Goal: Transaction & Acquisition: Book appointment/travel/reservation

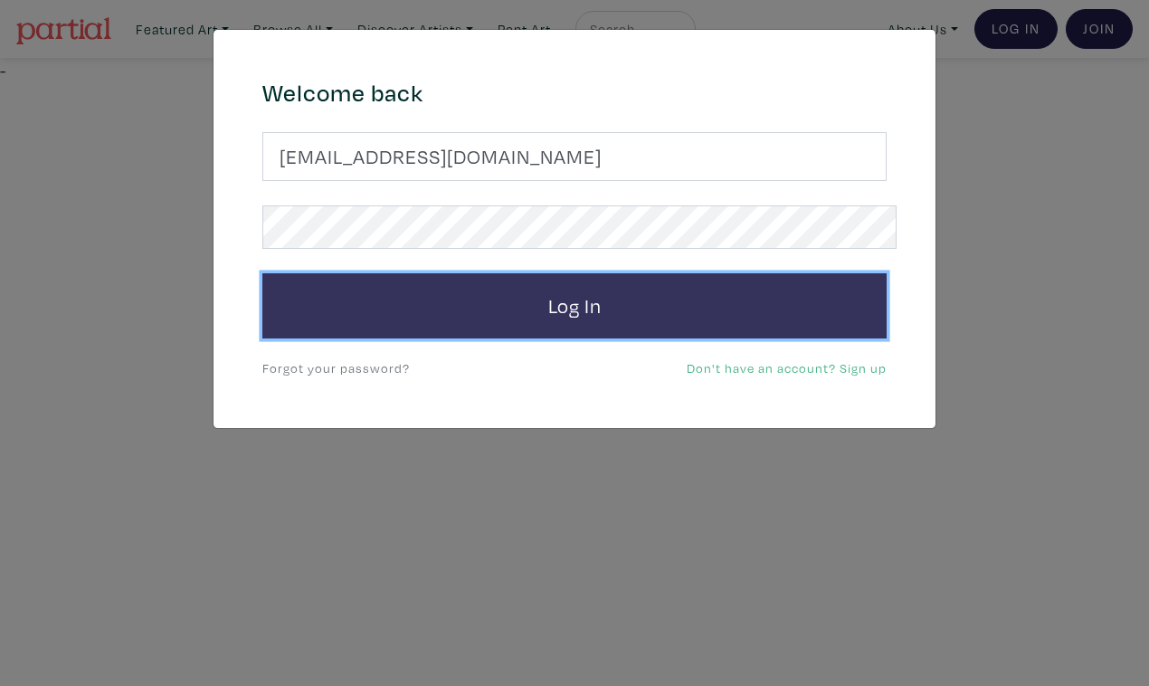
click at [763, 283] on button "Log In" at bounding box center [574, 305] width 624 height 65
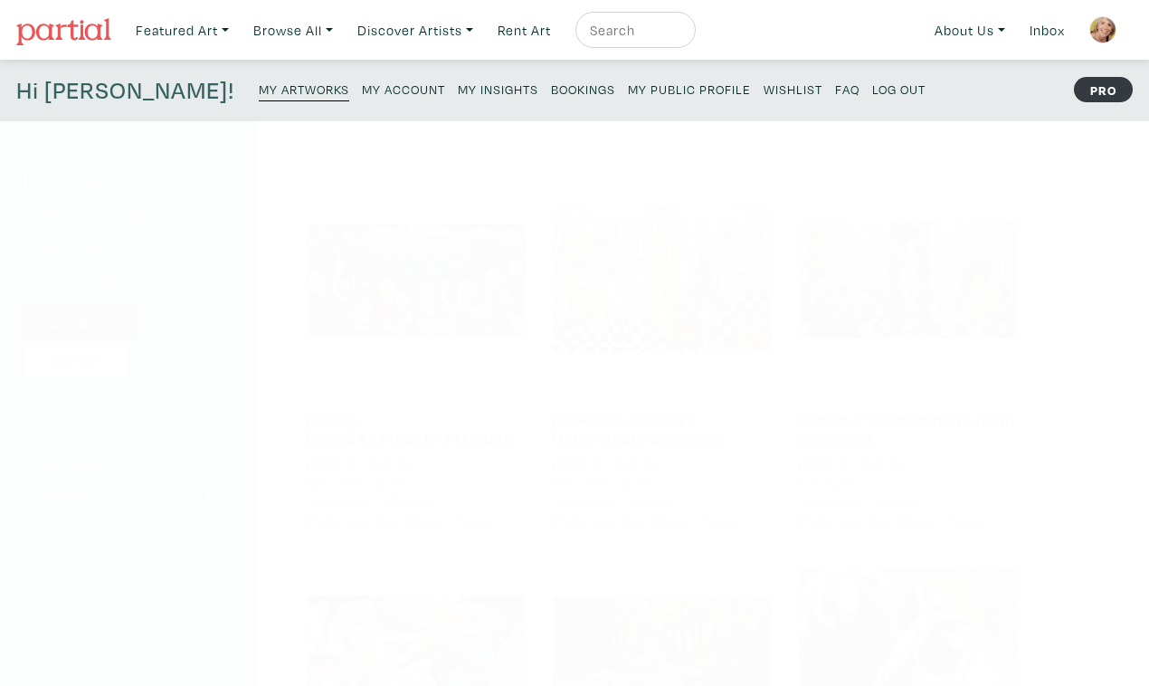
click at [628, 80] on small "My Public Profile" at bounding box center [689, 88] width 123 height 17
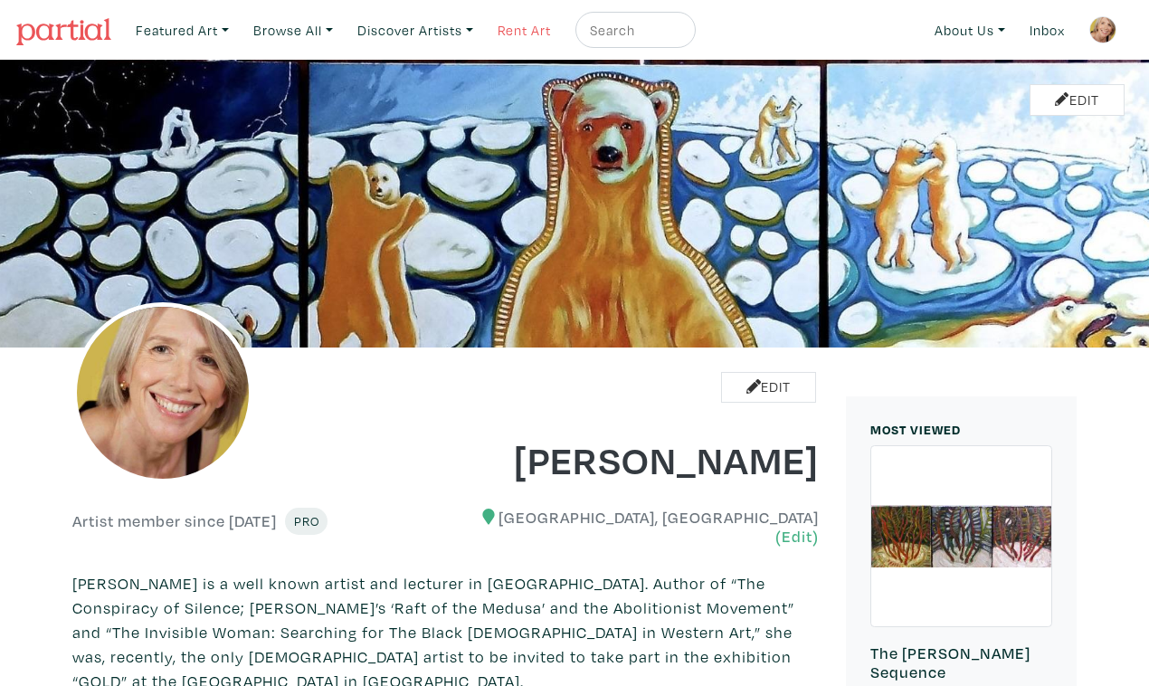
click at [504, 27] on link "Rent Art" at bounding box center [524, 30] width 70 height 37
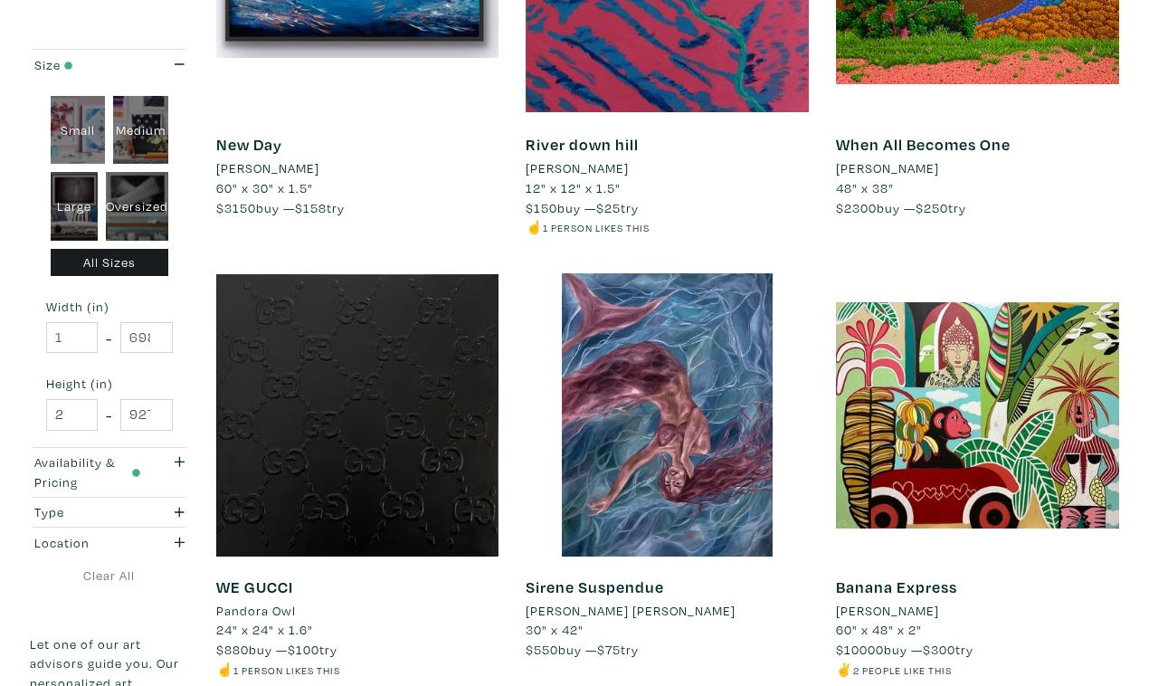
scroll to position [994, 0]
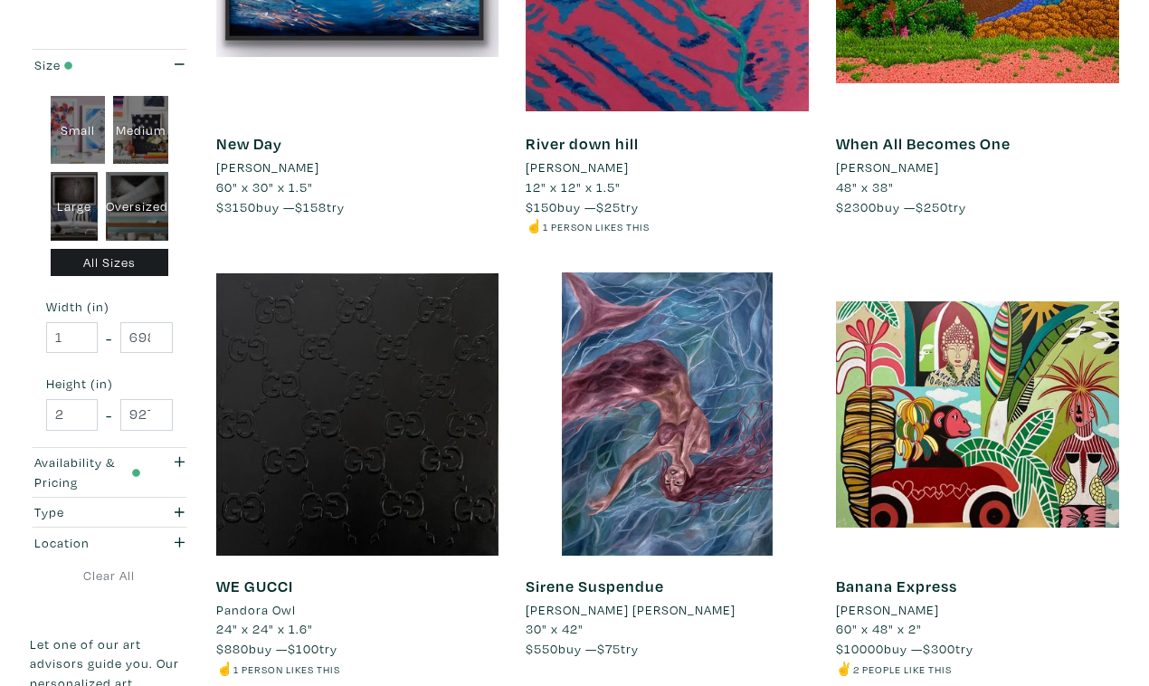
click at [137, 182] on div "Oversized" at bounding box center [137, 206] width 62 height 69
type input "48"
type input "400"
type input "48"
type input "121"
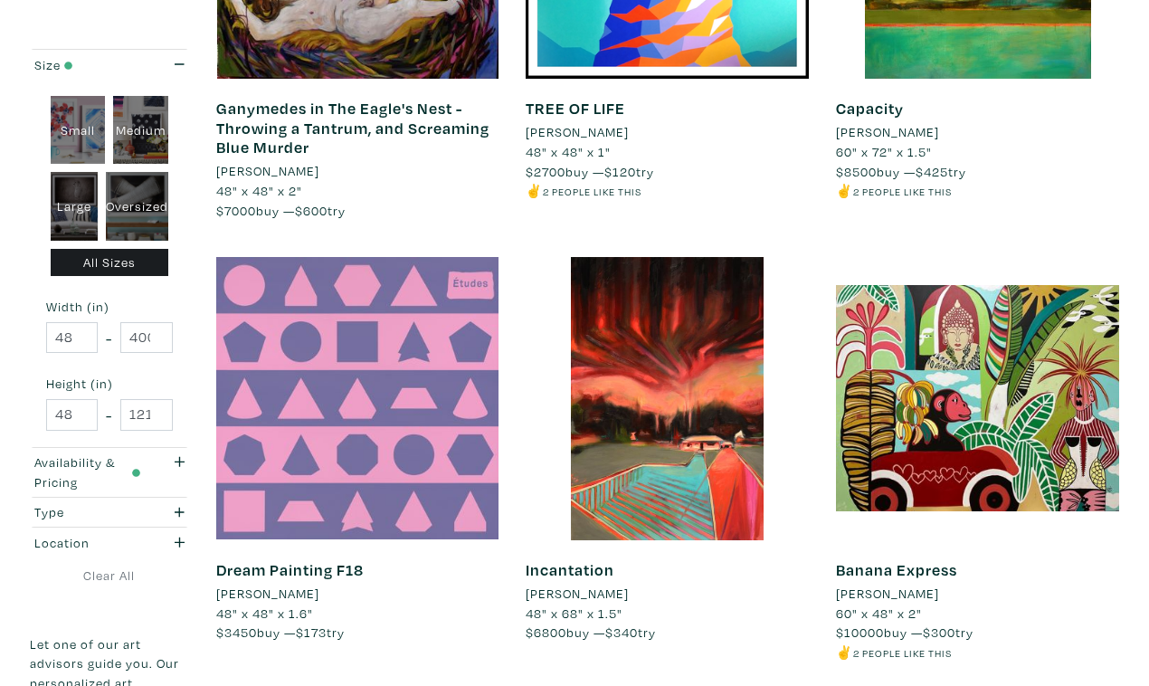
scroll to position [3221, 0]
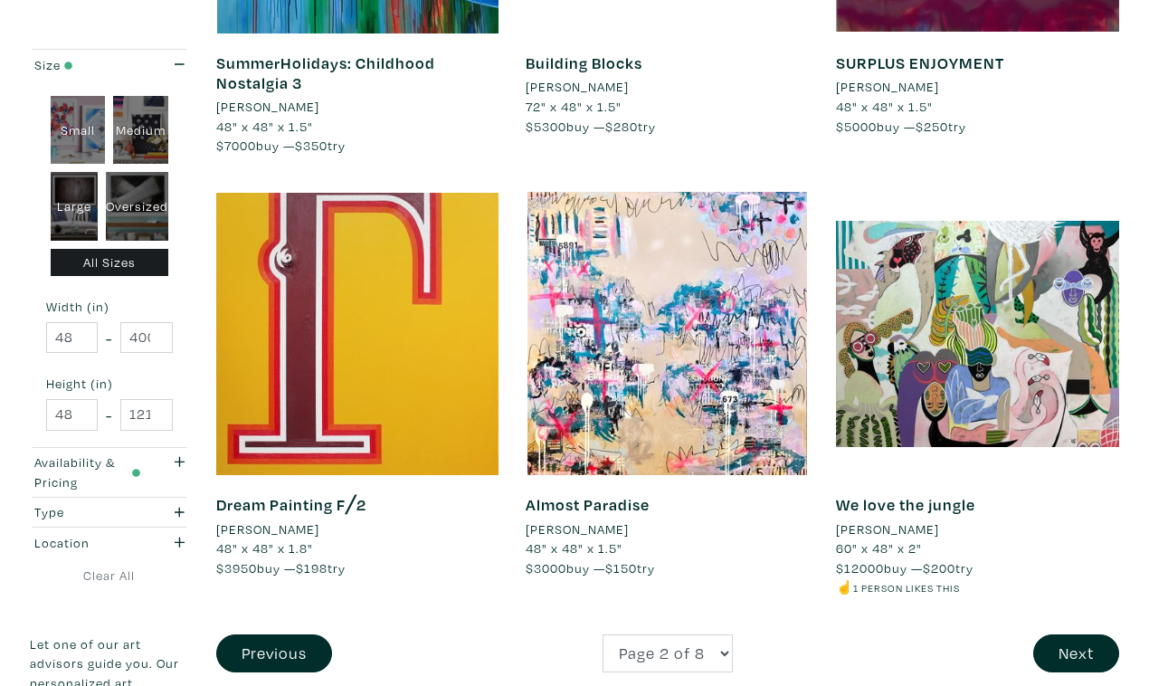
scroll to position [3265, 0]
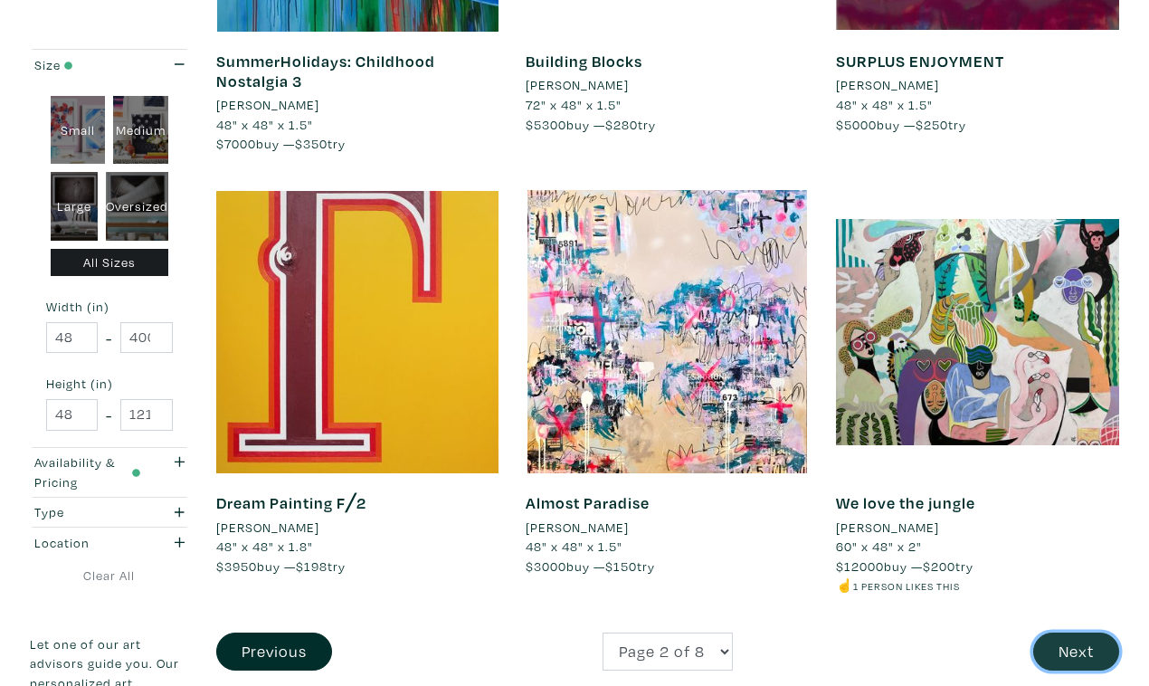
click at [1081, 632] on button "Next" at bounding box center [1076, 651] width 86 height 39
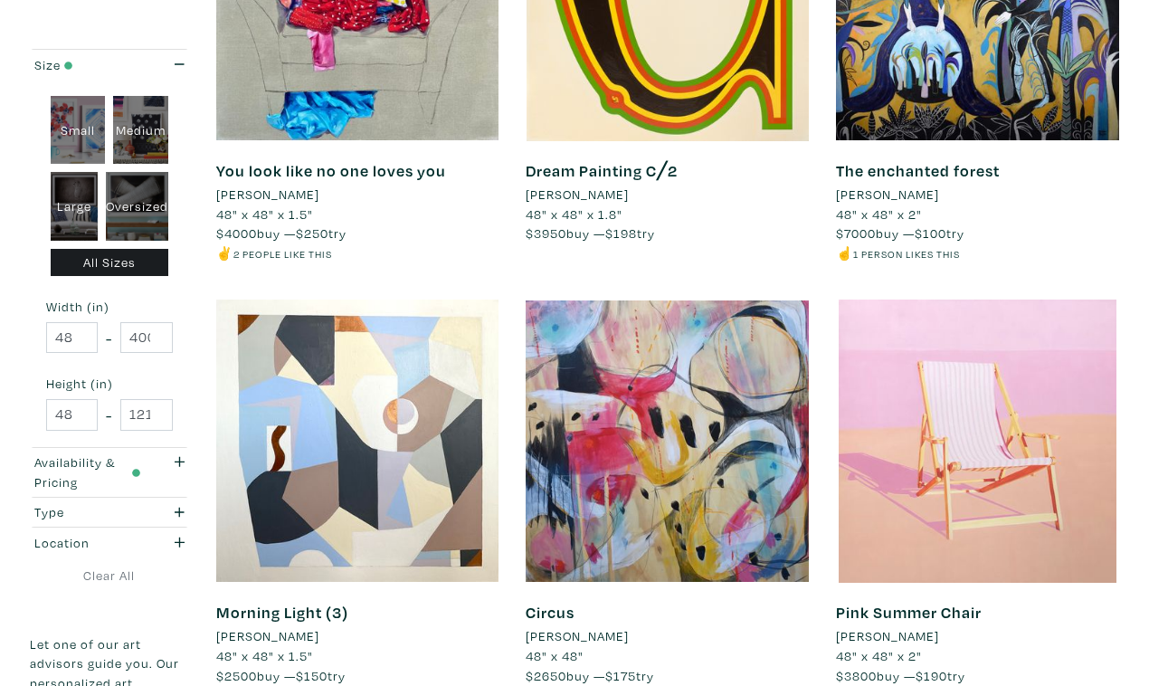
scroll to position [3218, 0]
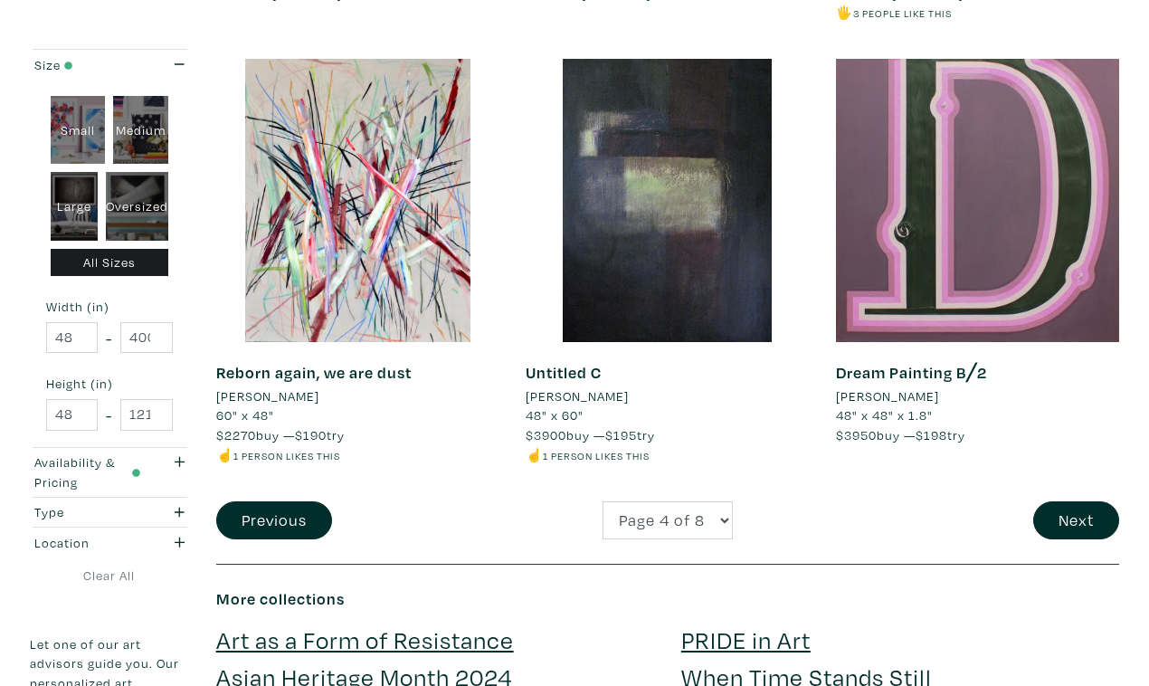
scroll to position [3466, 0]
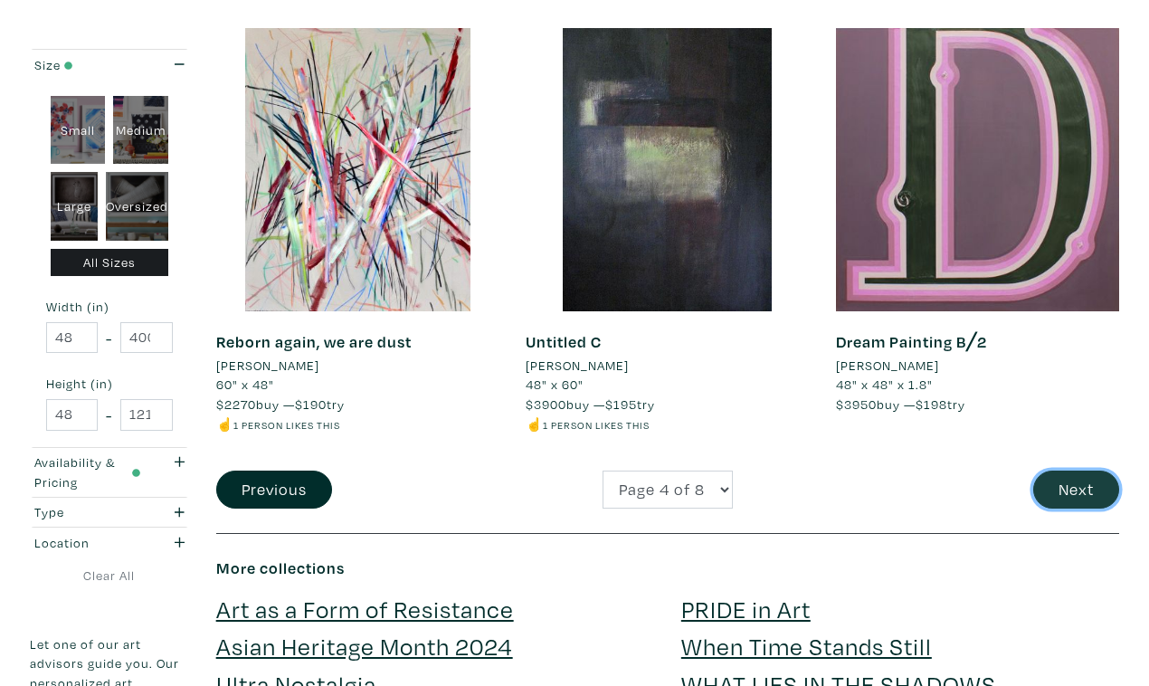
click at [1076, 470] on button "Next" at bounding box center [1076, 489] width 86 height 39
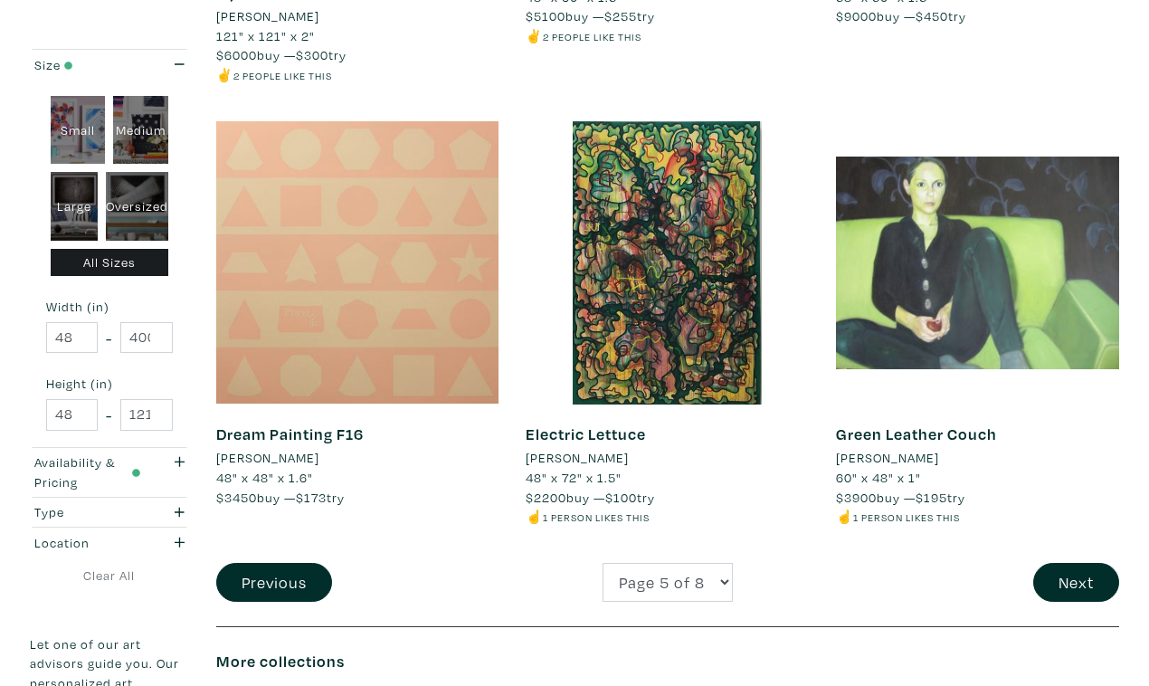
scroll to position [3406, 0]
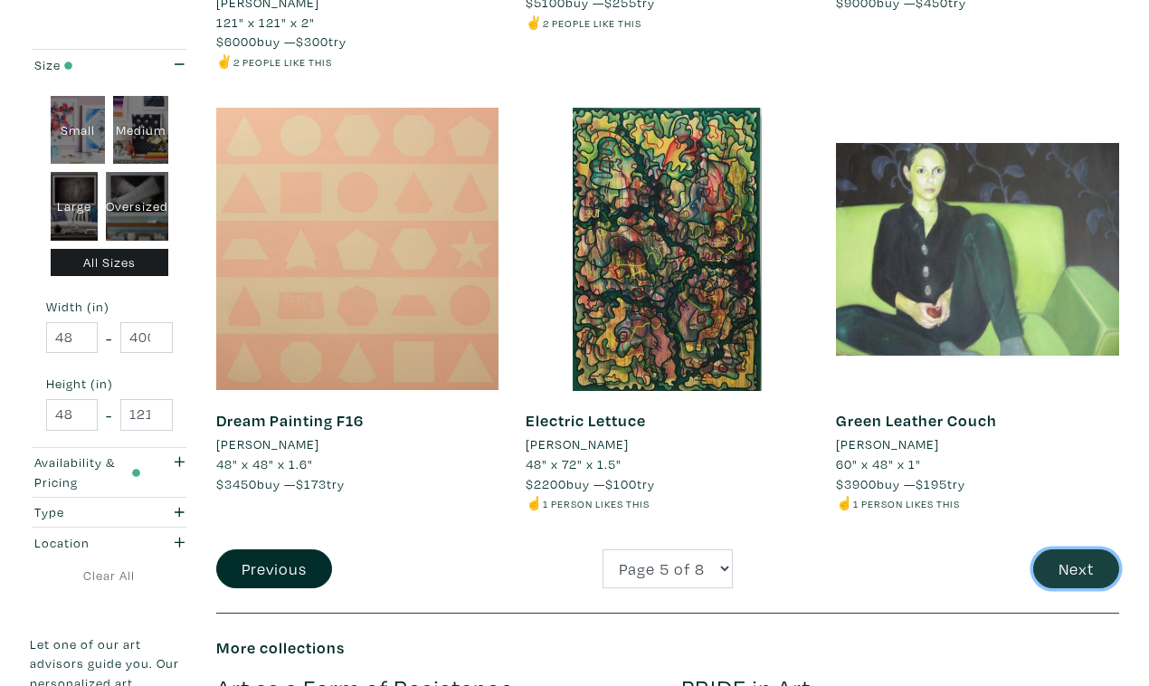
click at [1072, 549] on button "Next" at bounding box center [1076, 568] width 86 height 39
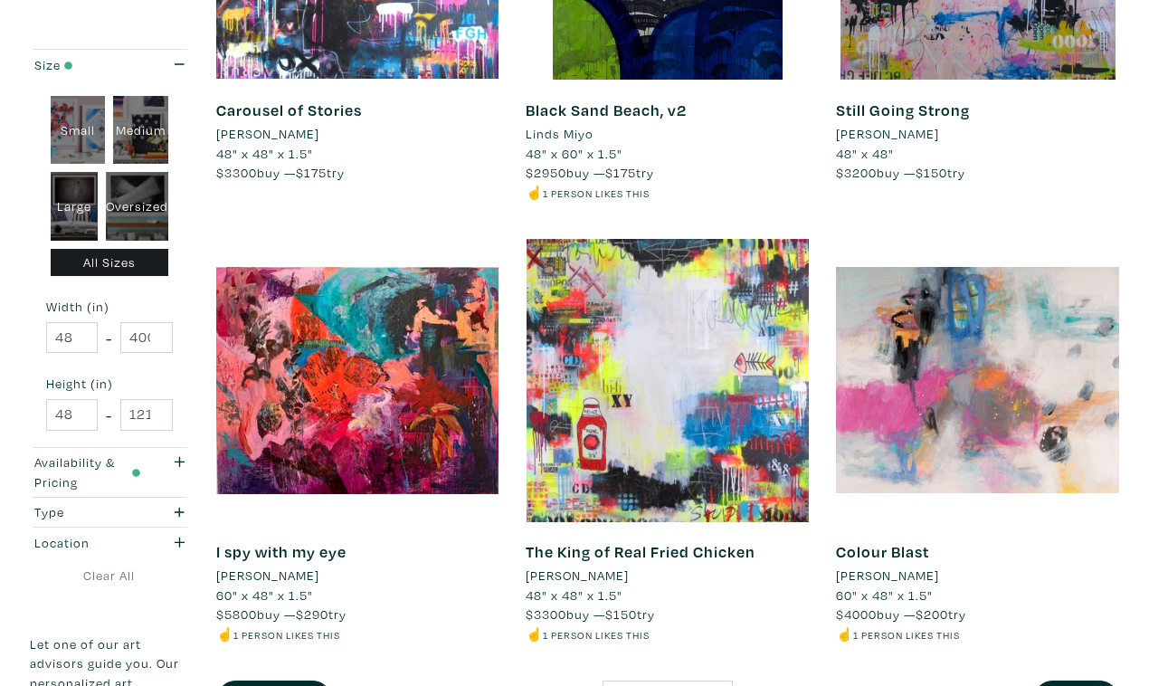
scroll to position [3242, 0]
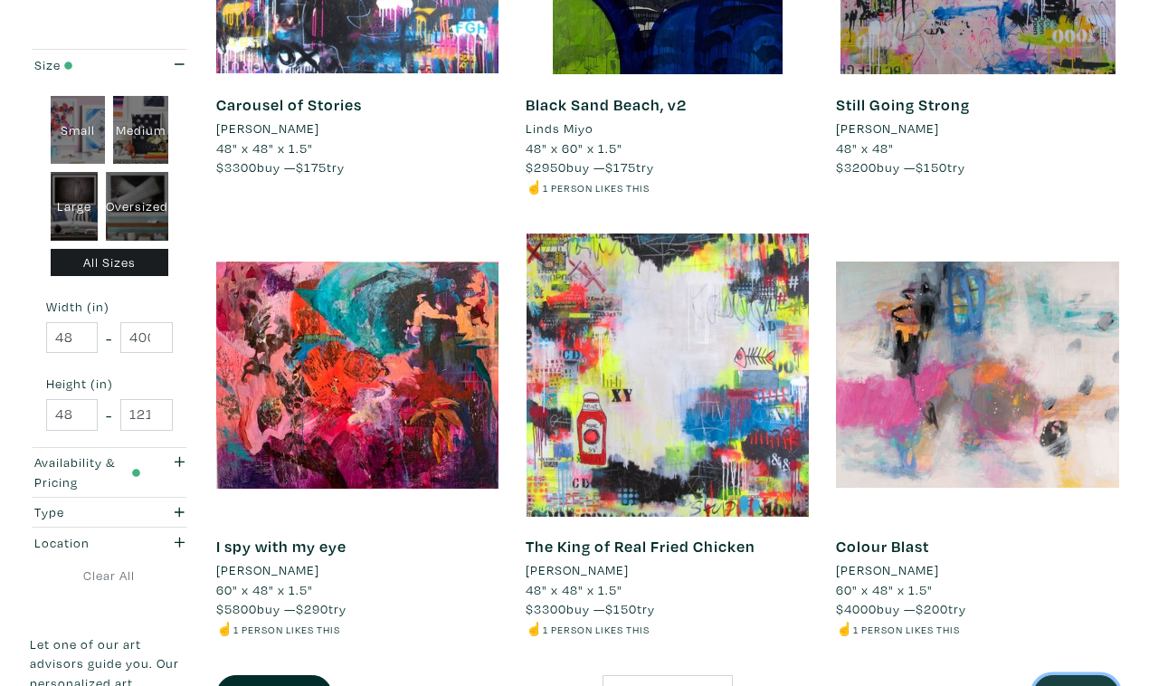
click at [1086, 675] on button "Next" at bounding box center [1076, 694] width 86 height 39
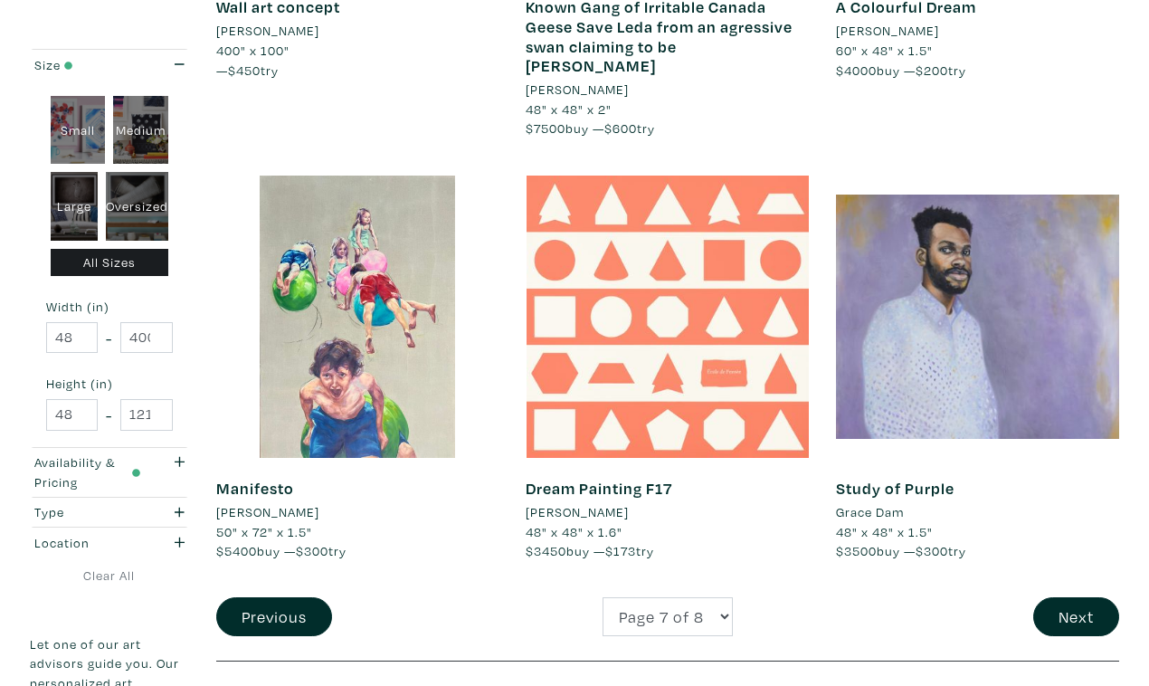
scroll to position [3359, 0]
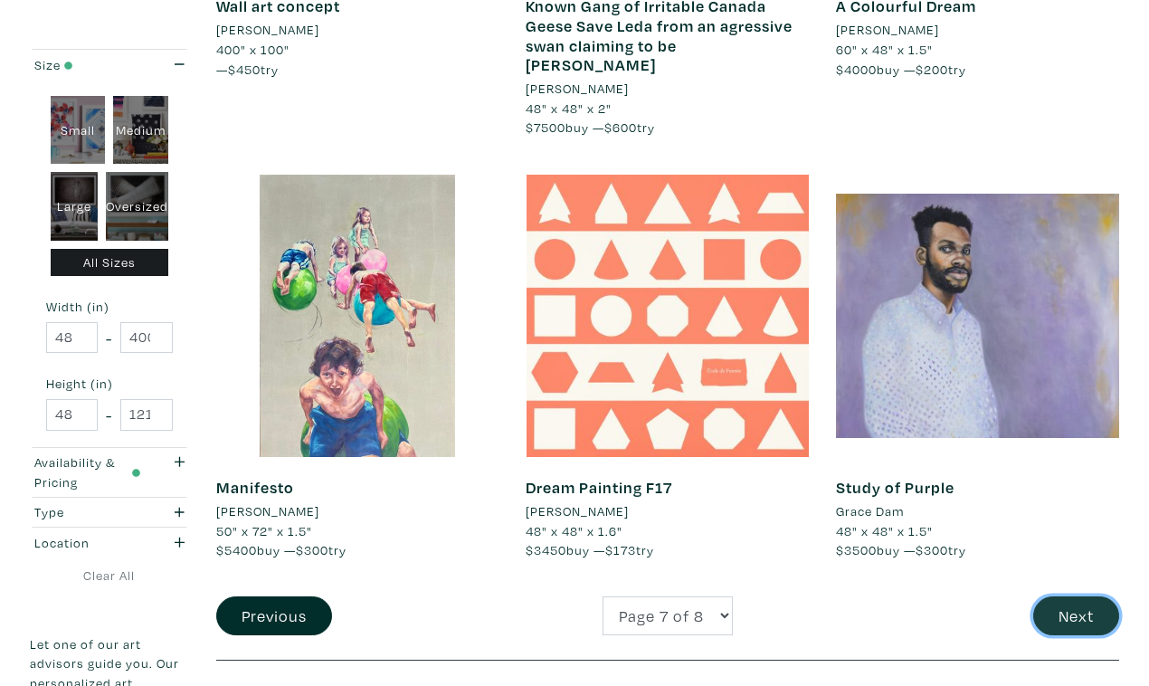
click at [1060, 596] on button "Next" at bounding box center [1076, 615] width 86 height 39
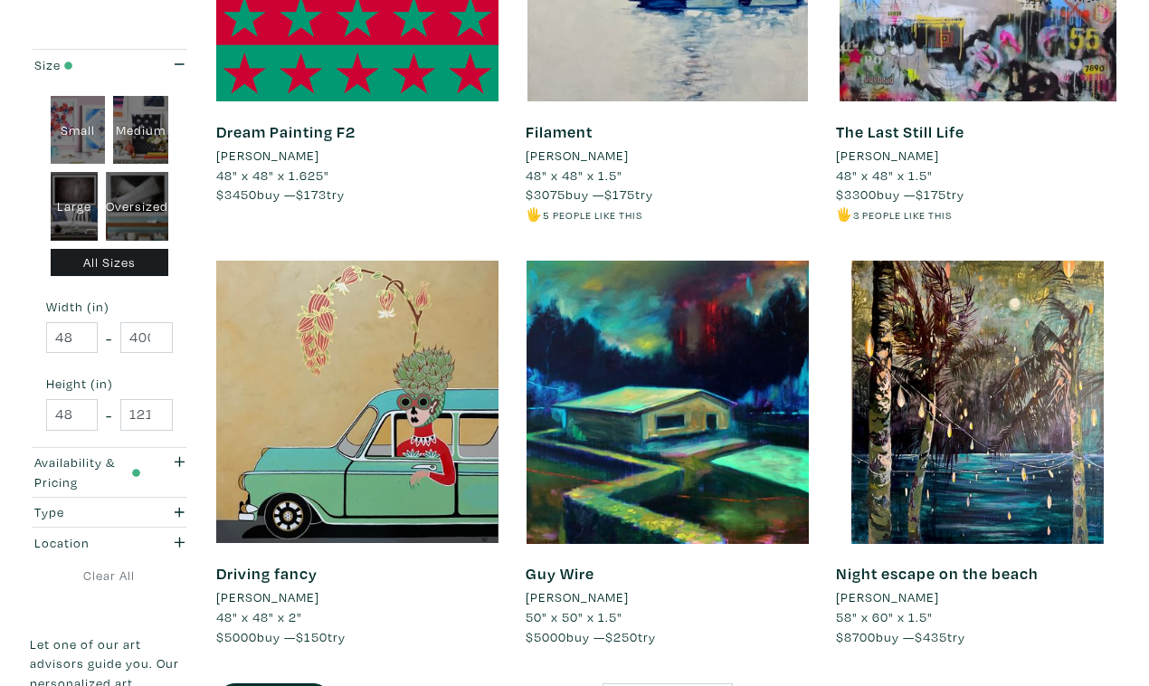
scroll to position [1030, 0]
